Goal: Navigation & Orientation: Find specific page/section

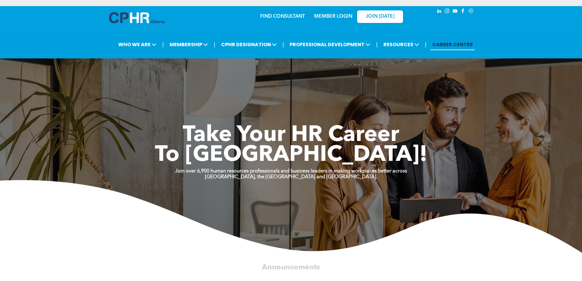
click at [337, 15] on link "MEMBER LOGIN" at bounding box center [333, 16] width 38 height 5
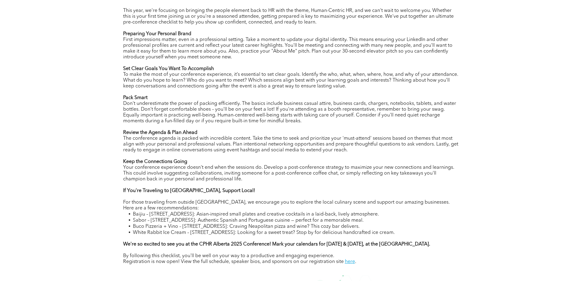
scroll to position [397, 0]
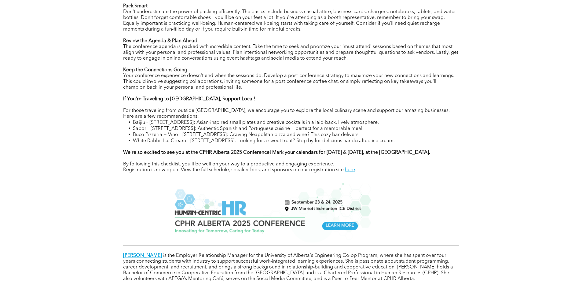
click at [501, 177] on div "The countdown to the CPHR Alberta 2025 Conference has officially begun! This ye…" at bounding box center [291, 109] width 582 height 470
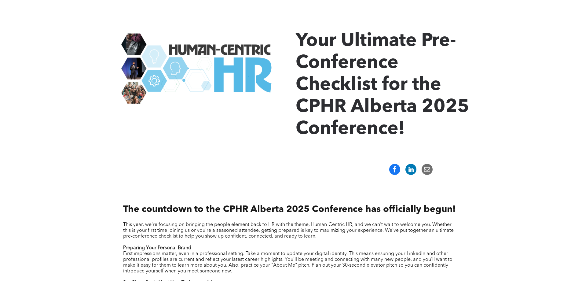
scroll to position [0, 0]
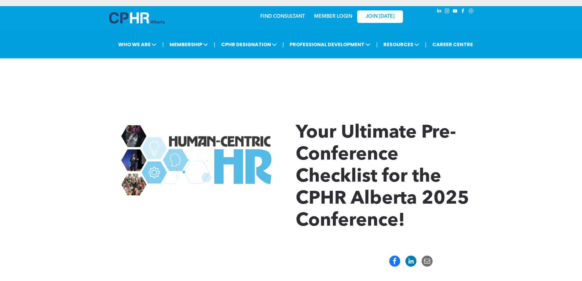
click at [325, 16] on link "MEMBER LOGIN" at bounding box center [333, 16] width 38 height 5
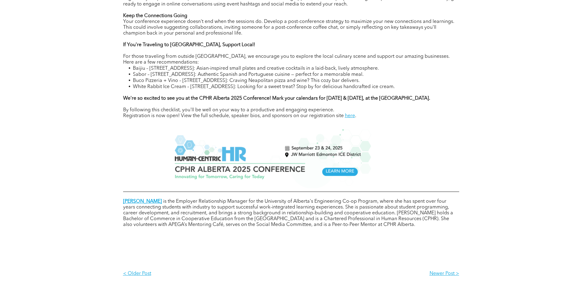
scroll to position [550, 0]
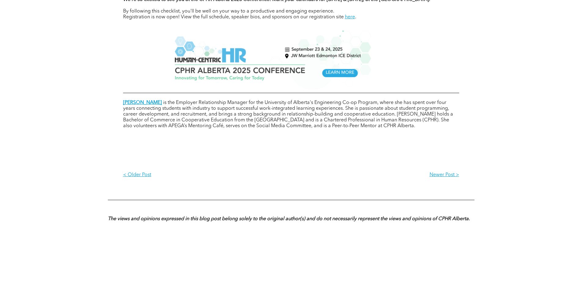
click at [341, 78] on img at bounding box center [270, 60] width 202 height 59
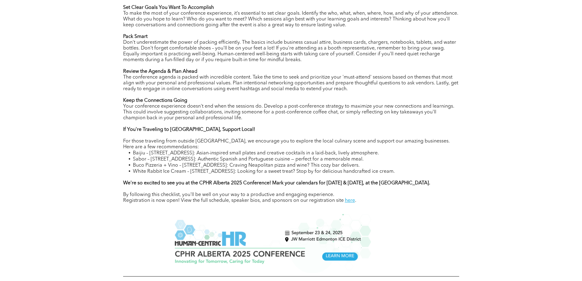
scroll to position [488, 0]
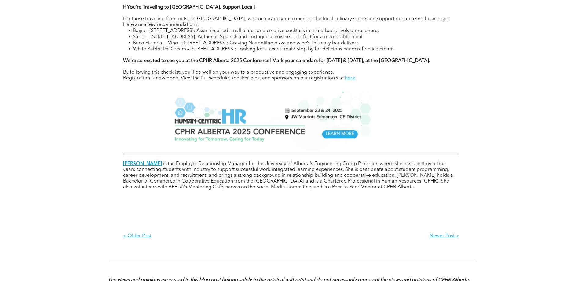
click at [350, 81] on link "here" at bounding box center [350, 78] width 10 height 5
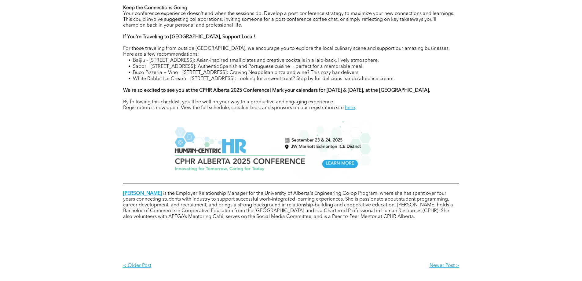
scroll to position [458, 0]
click at [350, 111] on link "here" at bounding box center [350, 108] width 10 height 5
click at [346, 168] on img at bounding box center [270, 151] width 202 height 59
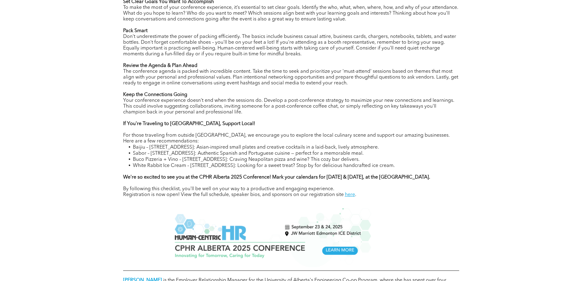
scroll to position [366, 0]
